Goal: Task Accomplishment & Management: Complete application form

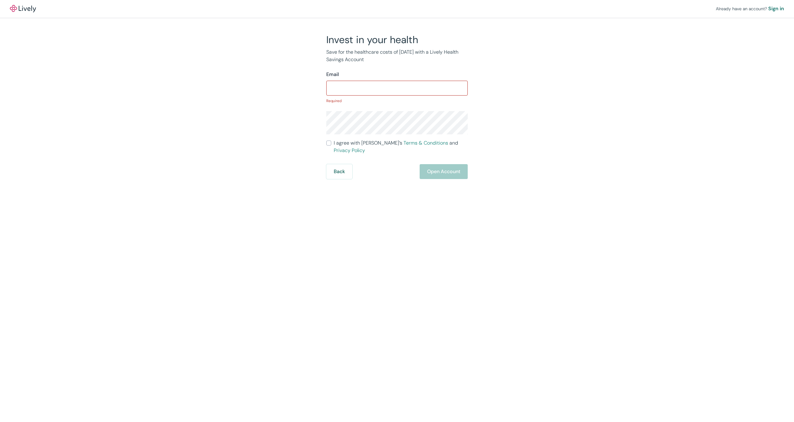
click at [232, 123] on div "Already have an account? Sign in Invest in your health Save for the healthcare …" at bounding box center [397, 89] width 794 height 179
drag, startPoint x: 330, startPoint y: 51, endPoint x: 382, endPoint y: 59, distance: 53.0
click at [382, 59] on p "Save for the healthcare costs of [DATE] with a Lively Health Savings Account" at bounding box center [396, 55] width 141 height 15
click at [304, 65] on div "Invest in your health Save for the healthcare costs of [DATE] with a Lively Hea…" at bounding box center [393, 105] width 298 height 145
drag, startPoint x: 377, startPoint y: 61, endPoint x: 317, endPoint y: 45, distance: 62.4
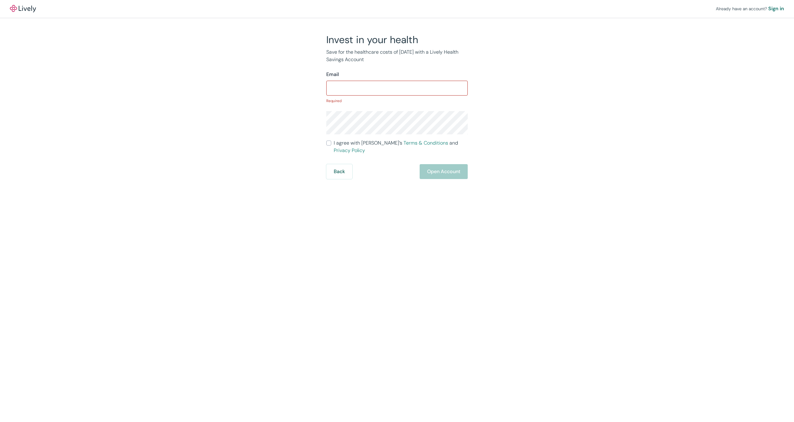
click at [317, 45] on div "Invest in your health Save for the healthcare costs of [DATE] with a Lively Hea…" at bounding box center [393, 105] width 298 height 145
click at [300, 107] on div "Invest in your health Save for the healthcare costs of [DATE] with a Lively Hea…" at bounding box center [393, 105] width 298 height 145
click at [366, 85] on input "Email" at bounding box center [396, 88] width 141 height 12
click at [231, 110] on div "Already have an account? Sign in Invest in your health Save for the healthcare …" at bounding box center [397, 89] width 794 height 179
click at [355, 94] on input "Email" at bounding box center [396, 88] width 141 height 12
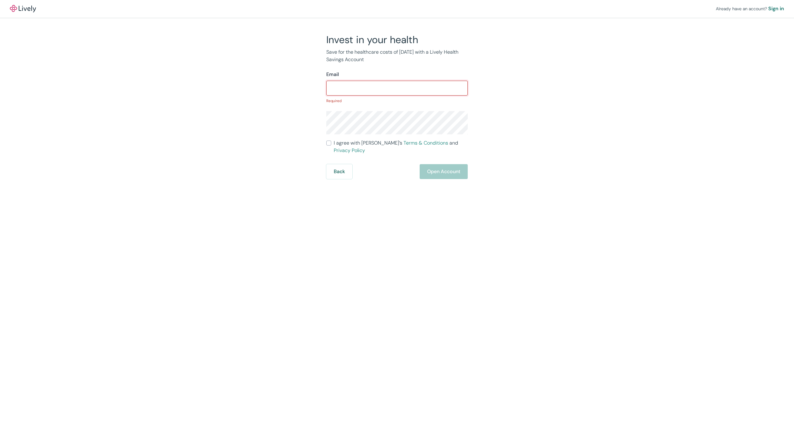
click at [304, 116] on div "Invest in your health Save for the healthcare costs of [DATE] with a Lively Hea…" at bounding box center [393, 105] width 298 height 145
click at [362, 85] on input "Email" at bounding box center [396, 88] width 141 height 12
drag, startPoint x: 233, startPoint y: 127, endPoint x: 276, endPoint y: 118, distance: 43.8
click at [233, 127] on div "Already have an account? Sign in Invest in your health Save for the healthcare …" at bounding box center [397, 89] width 794 height 179
click at [383, 82] on div "​" at bounding box center [396, 88] width 141 height 15
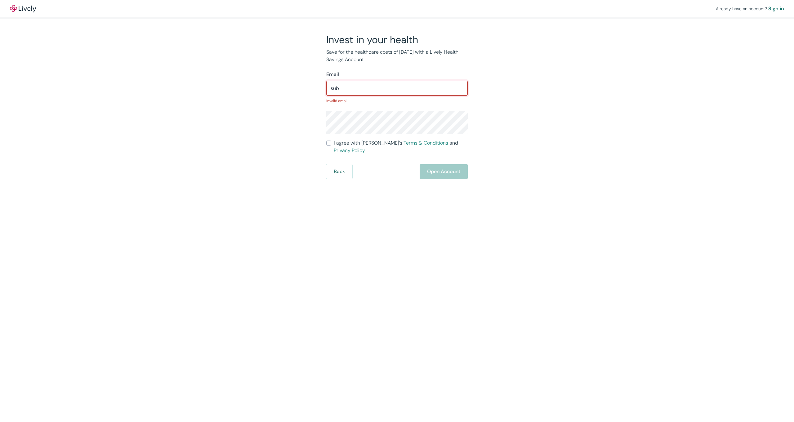
click at [351, 90] on input "sub" at bounding box center [396, 88] width 141 height 12
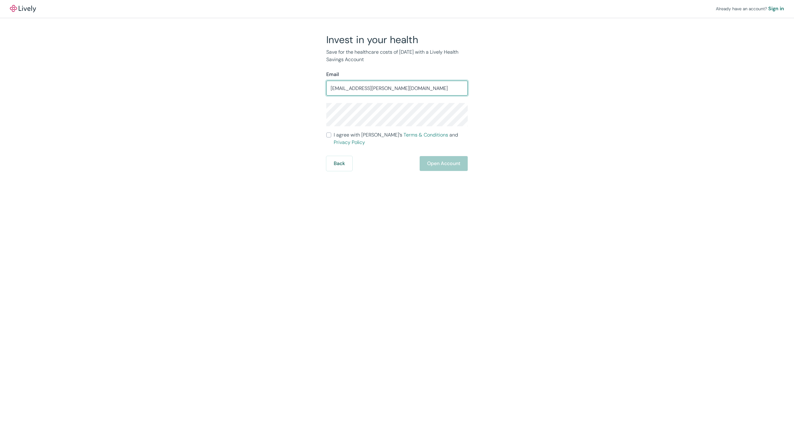
type input "[EMAIL_ADDRESS][PERSON_NAME][DOMAIN_NAME]"
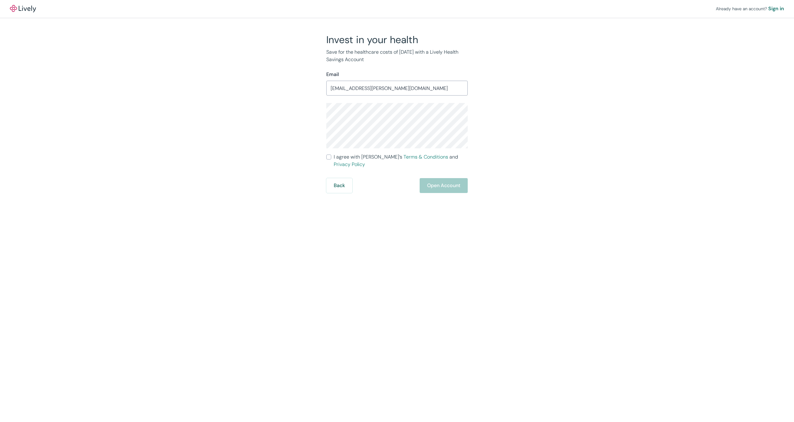
click at [264, 202] on div "Already have an account? Sign in Invest in your health Save for the healthcare …" at bounding box center [397, 211] width 794 height 422
click at [328, 158] on input "I agree with Lively’s Terms & Conditions and Privacy Policy" at bounding box center [328, 156] width 5 height 5
checkbox input "true"
click at [450, 178] on button "Open Account" at bounding box center [443, 185] width 48 height 15
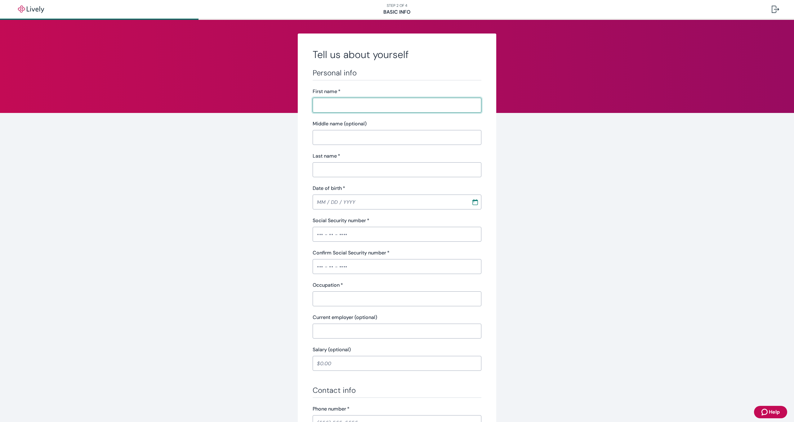
click at [342, 104] on input "First name   *" at bounding box center [397, 105] width 169 height 12
type input "SUBRATA"
type input "[PERSON_NAME]"
click at [322, 233] on div "Social Security number   * ​" at bounding box center [397, 229] width 169 height 25
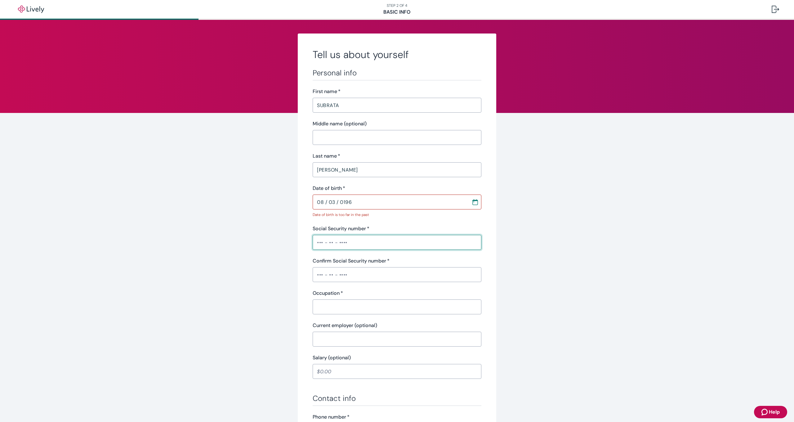
click at [353, 201] on input "08 / 03 / 0196" at bounding box center [390, 202] width 154 height 12
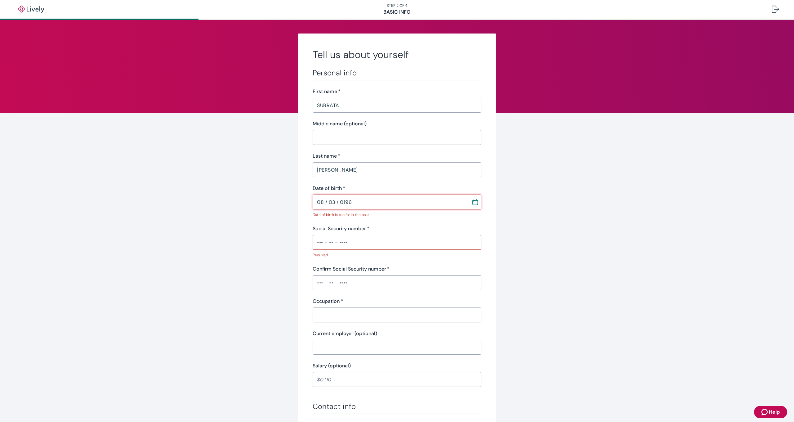
click at [343, 202] on input "08 / 03 / 0196" at bounding box center [390, 202] width 154 height 12
type input "08 / 03 / 1986"
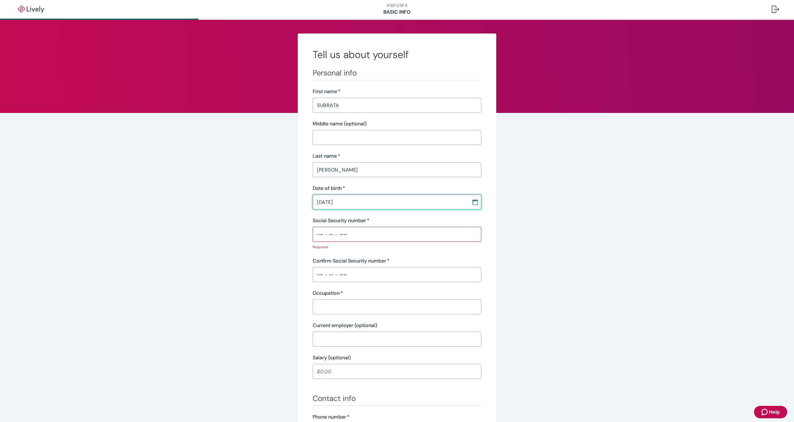
click at [343, 229] on input "Social Security number   *" at bounding box center [397, 234] width 169 height 12
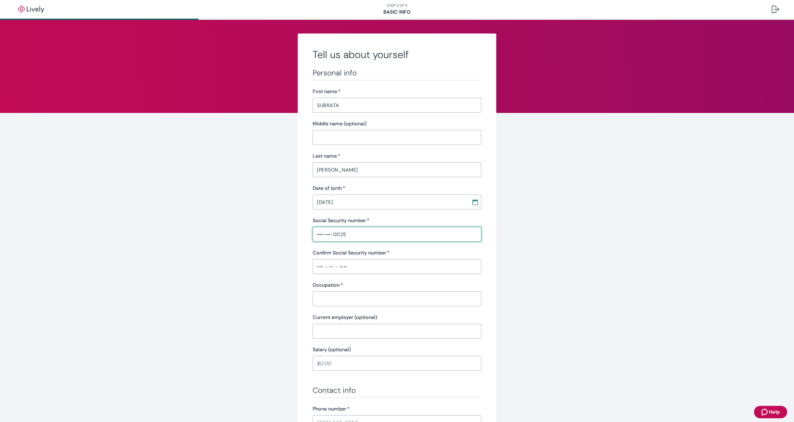
type input "•••-••-0025"
click at [315, 265] on input "Confirm Social Security number   *" at bounding box center [397, 266] width 169 height 12
type input "•••-••-0025"
click at [341, 299] on input "Occupation   *" at bounding box center [397, 298] width 169 height 12
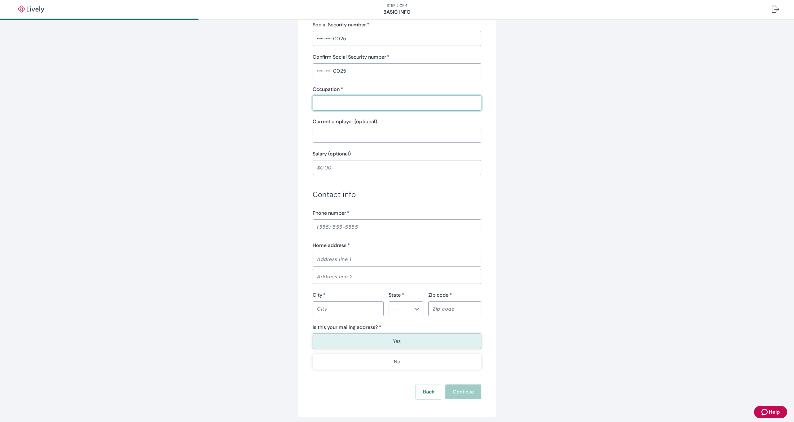
scroll to position [149, 0]
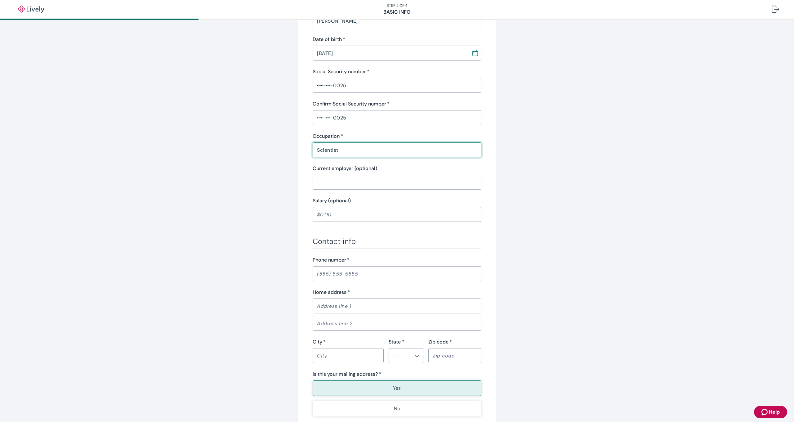
type input "Scientist"
click at [327, 213] on input "Salary (optional)" at bounding box center [397, 214] width 169 height 12
type input "100,000.00"
type input "(805) 904-5442"
type input "1003 Carina Ct"
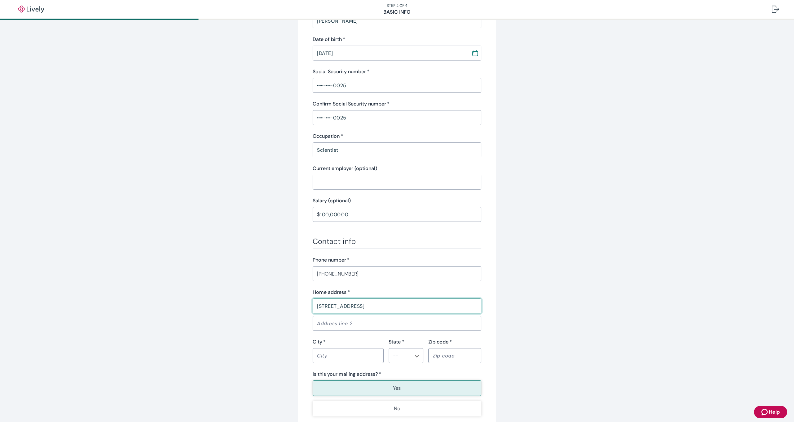
click at [272, 310] on div "Tell us about yourself Personal info First name   * SUBRATA ​ Middle name (opti…" at bounding box center [397, 174] width 298 height 579
type input "Arlington"
click at [402, 369] on li "TX" at bounding box center [403, 370] width 35 height 11
type input "TX"
type input "76013"
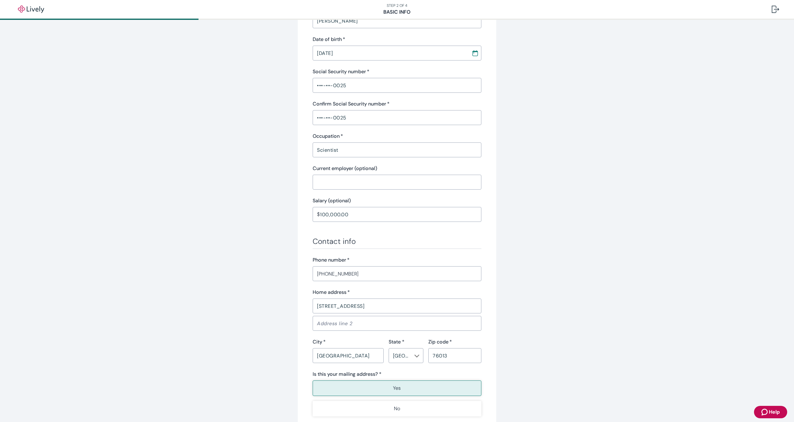
click at [248, 361] on div "Tell us about yourself Personal info First name   * SUBRATA ​ Middle name (opti…" at bounding box center [397, 174] width 298 height 579
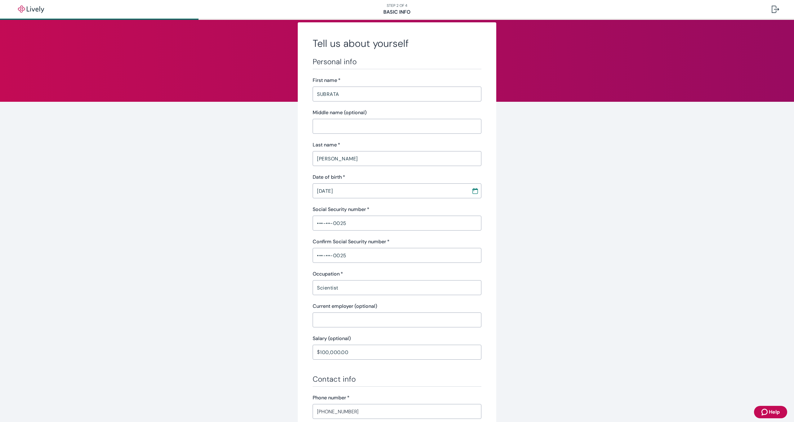
scroll to position [220, 0]
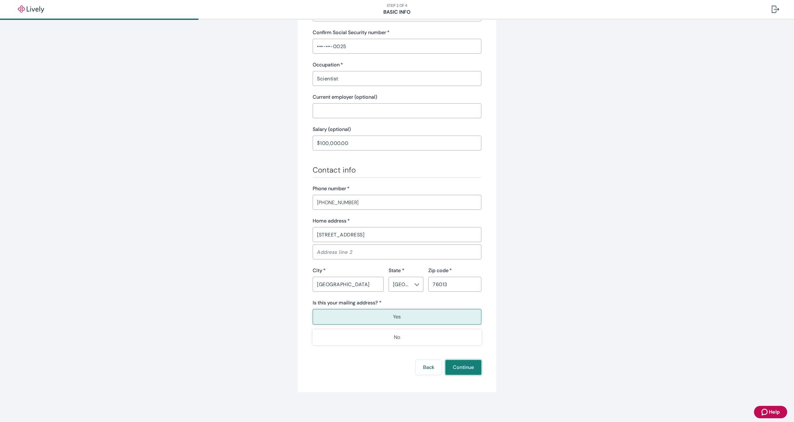
click at [466, 369] on button "Continue" at bounding box center [463, 367] width 36 height 15
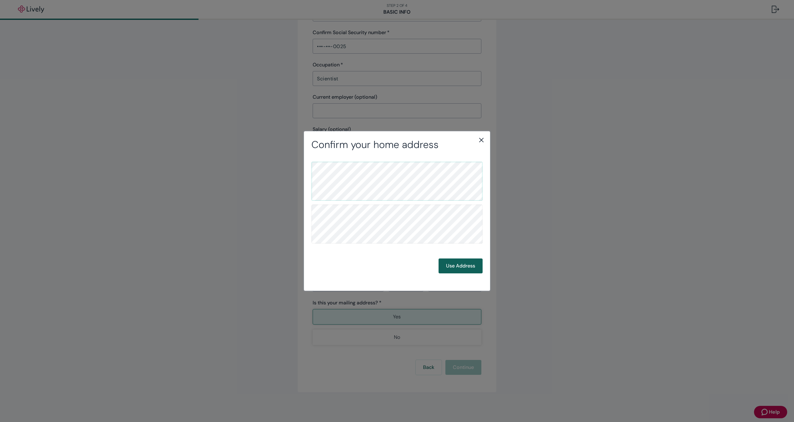
click at [457, 267] on button "Use Address" at bounding box center [460, 265] width 44 height 15
click at [464, 265] on button "Use Address" at bounding box center [460, 265] width 44 height 15
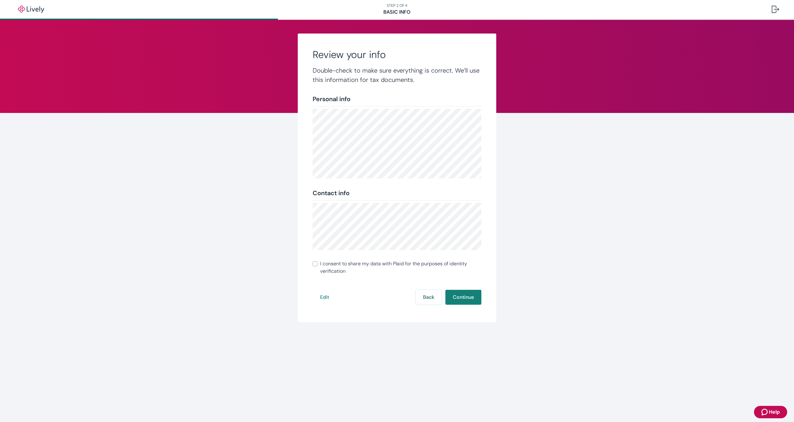
click at [329, 267] on span "I consent to share my data with Plaid for the purposes of identity verification" at bounding box center [400, 267] width 161 height 15
click at [317, 266] on input "I consent to share my data with Plaid for the purposes of identity verification" at bounding box center [315, 263] width 5 height 5
checkbox input "true"
click at [467, 295] on button "Continue" at bounding box center [463, 297] width 36 height 15
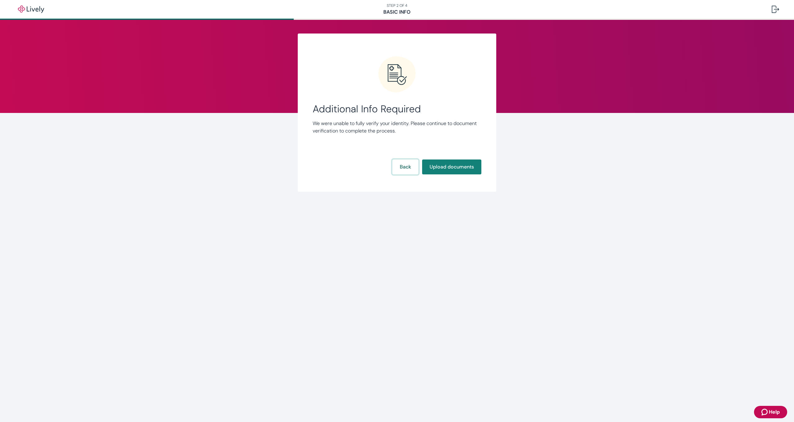
click at [407, 167] on button "Back" at bounding box center [405, 166] width 26 height 15
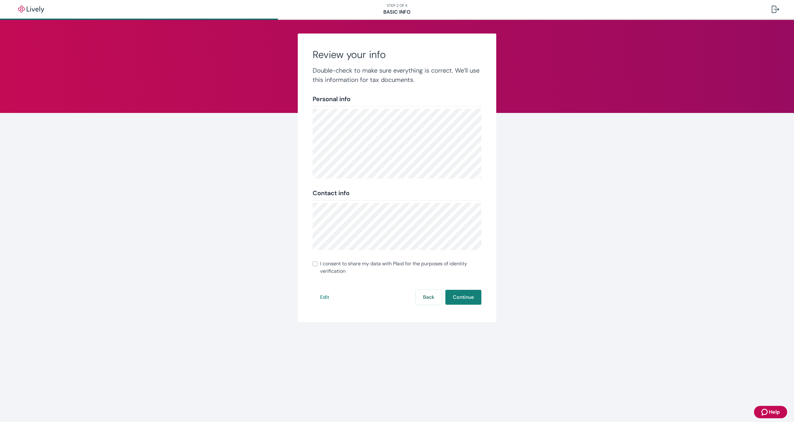
drag, startPoint x: 421, startPoint y: 192, endPoint x: 445, endPoint y: 192, distance: 23.6
click at [445, 192] on div "Contact info" at bounding box center [397, 192] width 169 height 9
click at [341, 264] on span "I consent to share my data with Plaid for the purposes of identity verification" at bounding box center [400, 267] width 161 height 15
click at [317, 264] on input "I consent to share my data with Plaid for the purposes of identity verification" at bounding box center [315, 263] width 5 height 5
checkbox input "true"
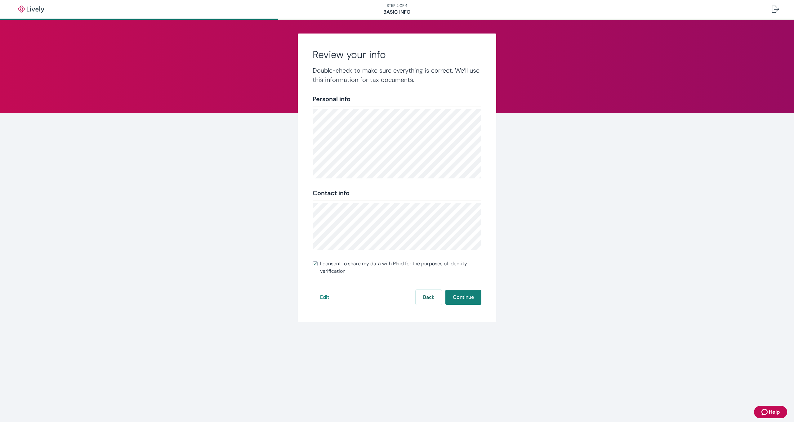
click at [475, 305] on div "Review your info Double-check to make sure everything is correct. We’ll use thi…" at bounding box center [397, 177] width 198 height 288
click at [470, 298] on button "Continue" at bounding box center [463, 297] width 36 height 15
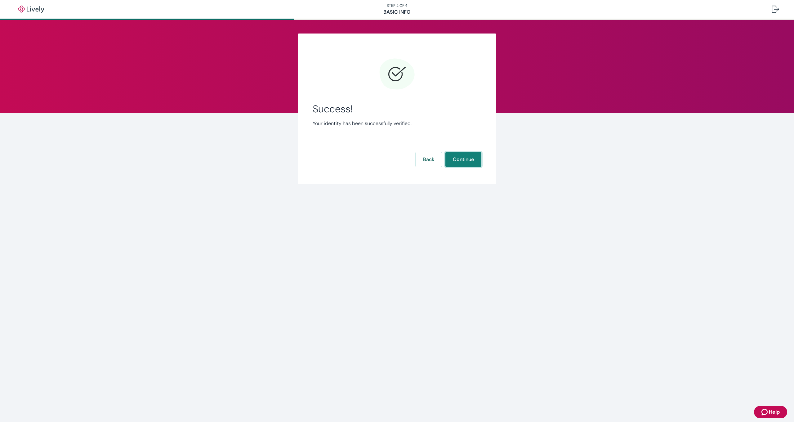
click at [468, 161] on button "Continue" at bounding box center [463, 159] width 36 height 15
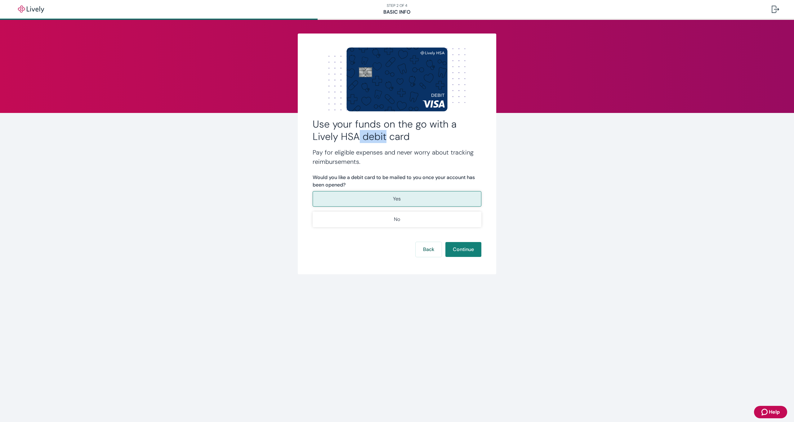
drag, startPoint x: 362, startPoint y: 140, endPoint x: 384, endPoint y: 139, distance: 22.0
click at [384, 139] on h2 "Use your funds on the go with a Lively HSA debit card" at bounding box center [397, 130] width 169 height 25
drag, startPoint x: 365, startPoint y: 160, endPoint x: 308, endPoint y: 153, distance: 56.8
click at [308, 153] on div "Use your funds on the go with a Lively HSA debit card Pay for eligible expenses…" at bounding box center [397, 153] width 198 height 241
drag, startPoint x: 414, startPoint y: 177, endPoint x: 472, endPoint y: 180, distance: 57.8
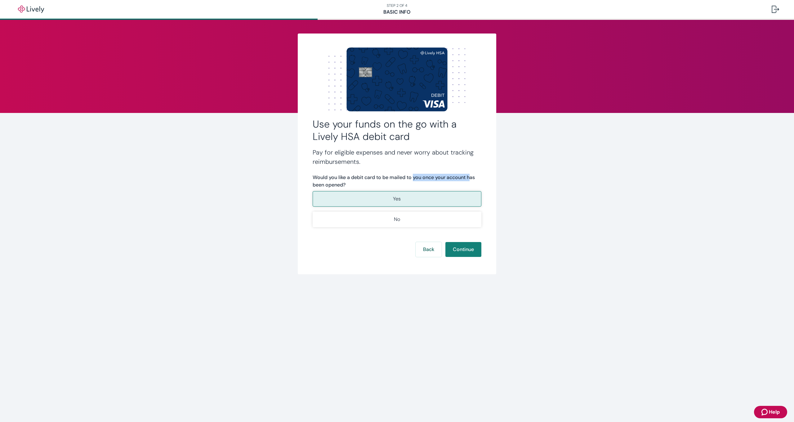
click at [471, 179] on label "Would you like a debit card to be mailed to you once your account has been open…" at bounding box center [397, 181] width 169 height 15
click at [461, 251] on button "Continue" at bounding box center [463, 249] width 36 height 15
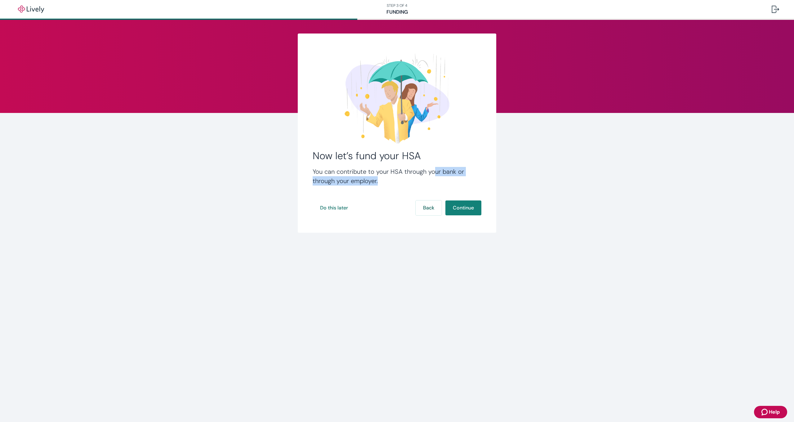
drag, startPoint x: 435, startPoint y: 173, endPoint x: 457, endPoint y: 178, distance: 22.3
click at [457, 178] on h4 "You can contribute to your HSA through your bank or through your employer." at bounding box center [397, 176] width 169 height 19
click at [467, 210] on button "Continue" at bounding box center [463, 207] width 36 height 15
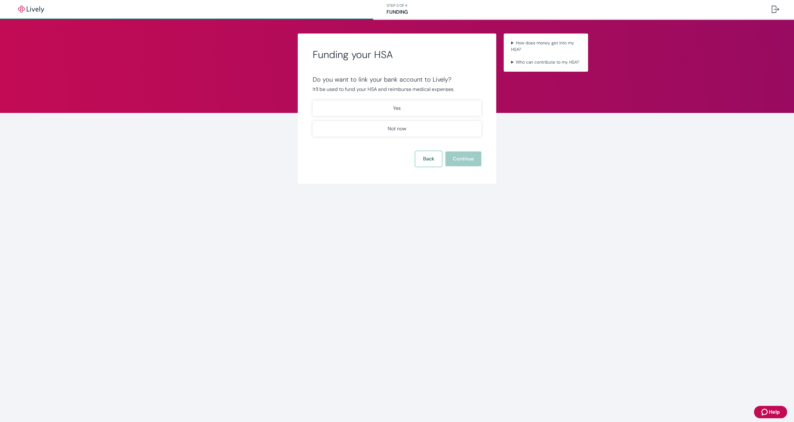
click at [430, 162] on button "Back" at bounding box center [428, 158] width 26 height 15
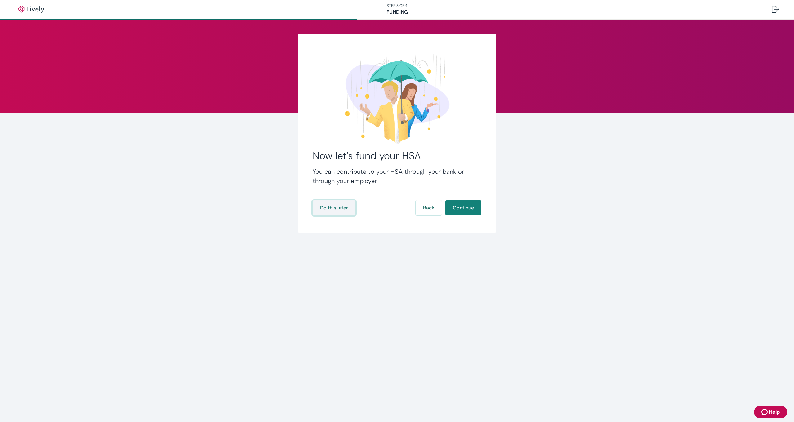
click at [338, 207] on button "Do this later" at bounding box center [334, 207] width 43 height 15
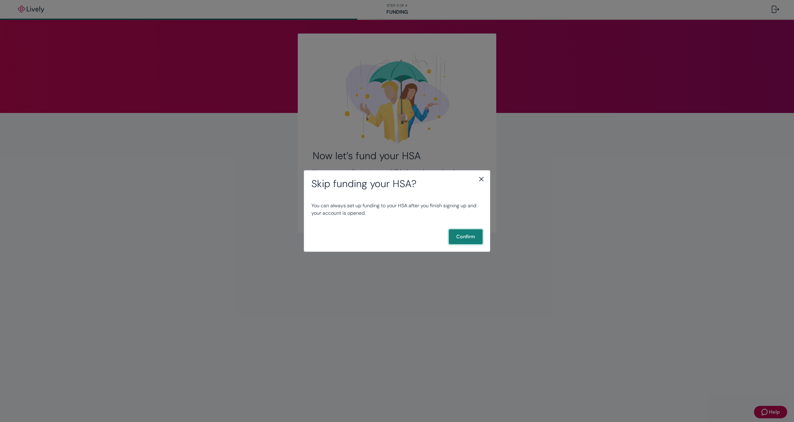
click at [463, 240] on button "Confirm" at bounding box center [466, 236] width 34 height 15
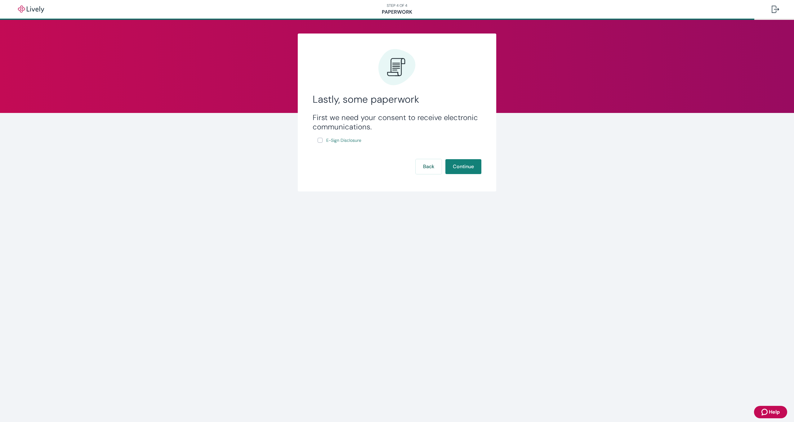
click at [322, 142] on label "E-Sign Disclosure" at bounding box center [339, 140] width 45 height 8
click at [322, 142] on input "E-Sign Disclosure" at bounding box center [319, 140] width 5 height 5
checkbox input "true"
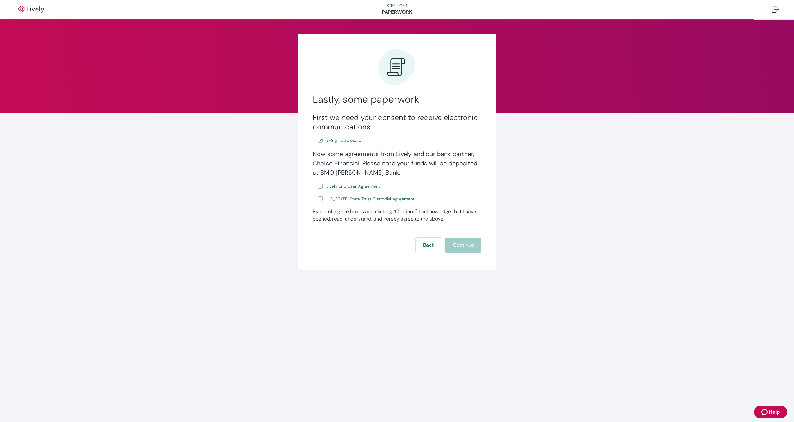
click at [321, 184] on input "Lively End User Agreement" at bounding box center [319, 186] width 5 height 5
checkbox input "true"
click at [322, 197] on label "Wyoming State Trust Custodial Agreement" at bounding box center [366, 199] width 98 height 8
click at [322, 197] on input "Wyoming State Trust Custodial Agreement" at bounding box center [319, 198] width 5 height 5
checkbox input "true"
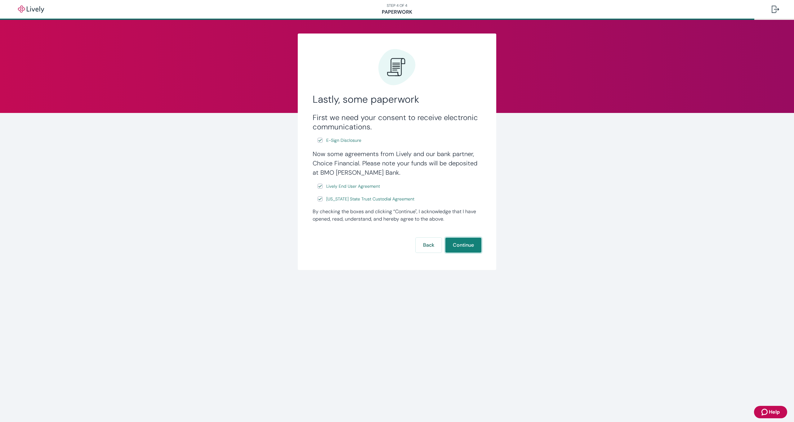
click at [466, 243] on button "Continue" at bounding box center [463, 244] width 36 height 15
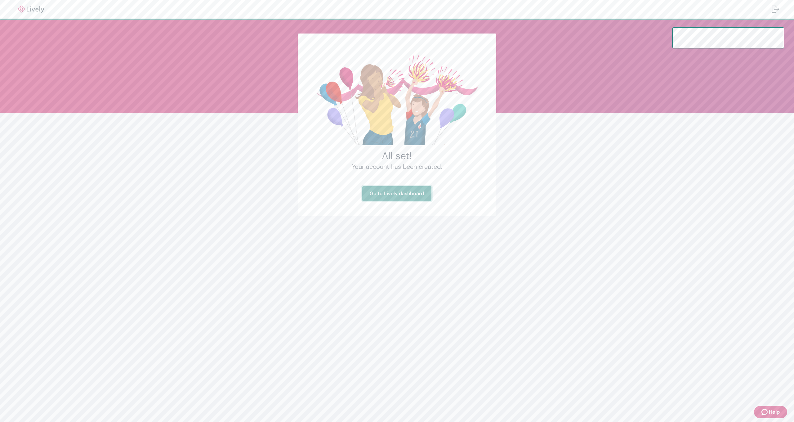
click at [409, 194] on link "Go to Lively dashboard" at bounding box center [396, 193] width 69 height 15
